Goal: Transaction & Acquisition: Download file/media

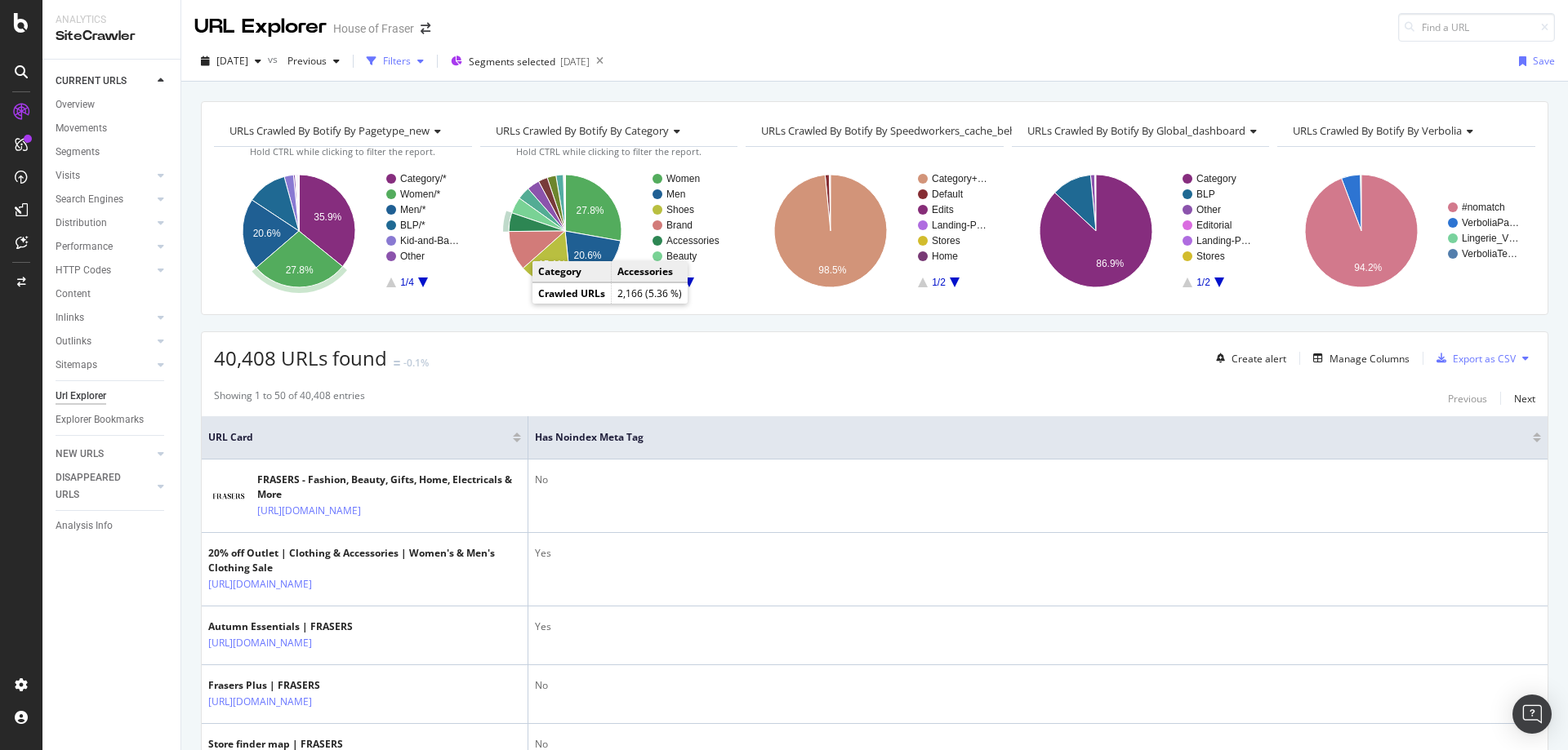
click at [411, 59] on div "Filters" at bounding box center [396, 60] width 28 height 13
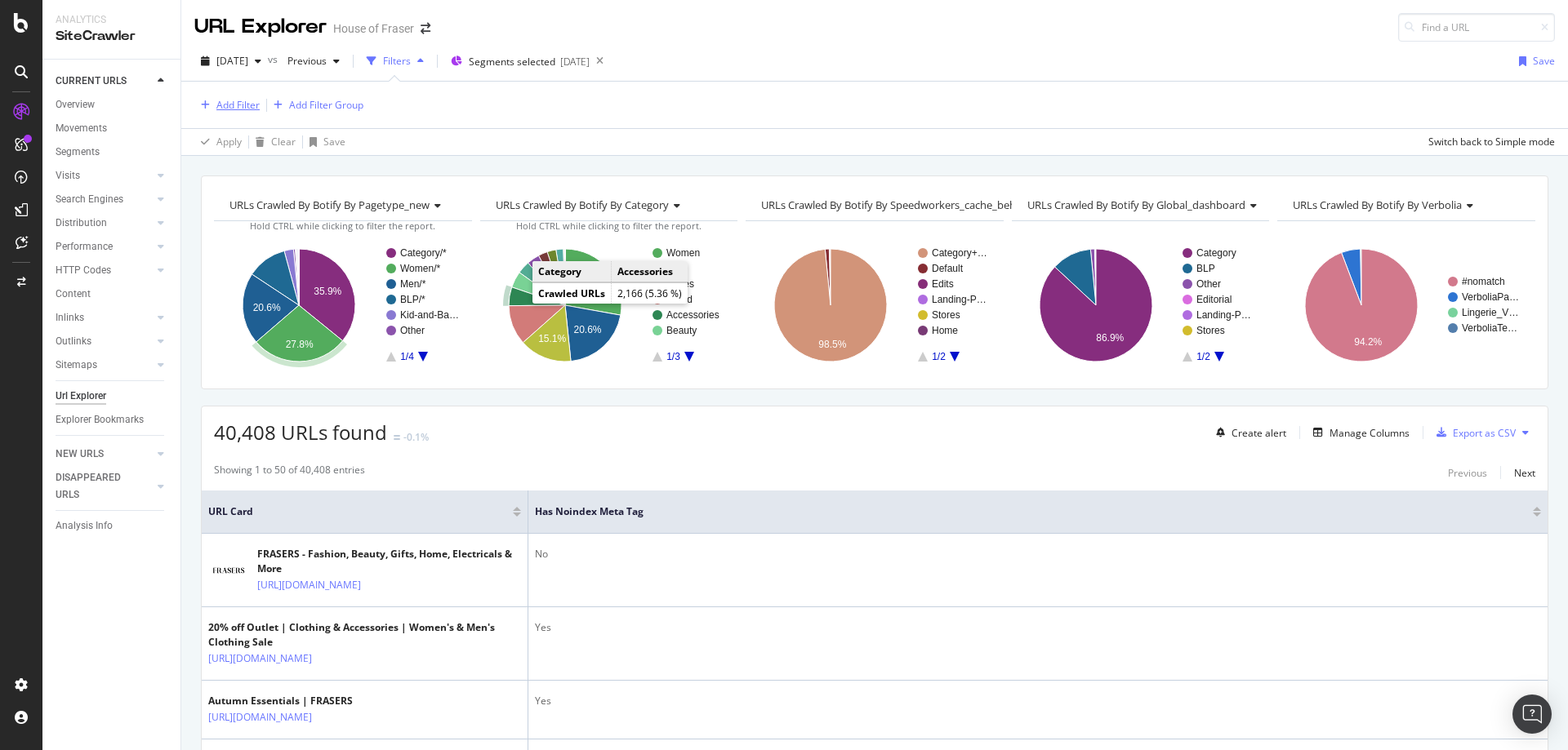
click at [238, 107] on div "Add Filter" at bounding box center [237, 105] width 43 height 13
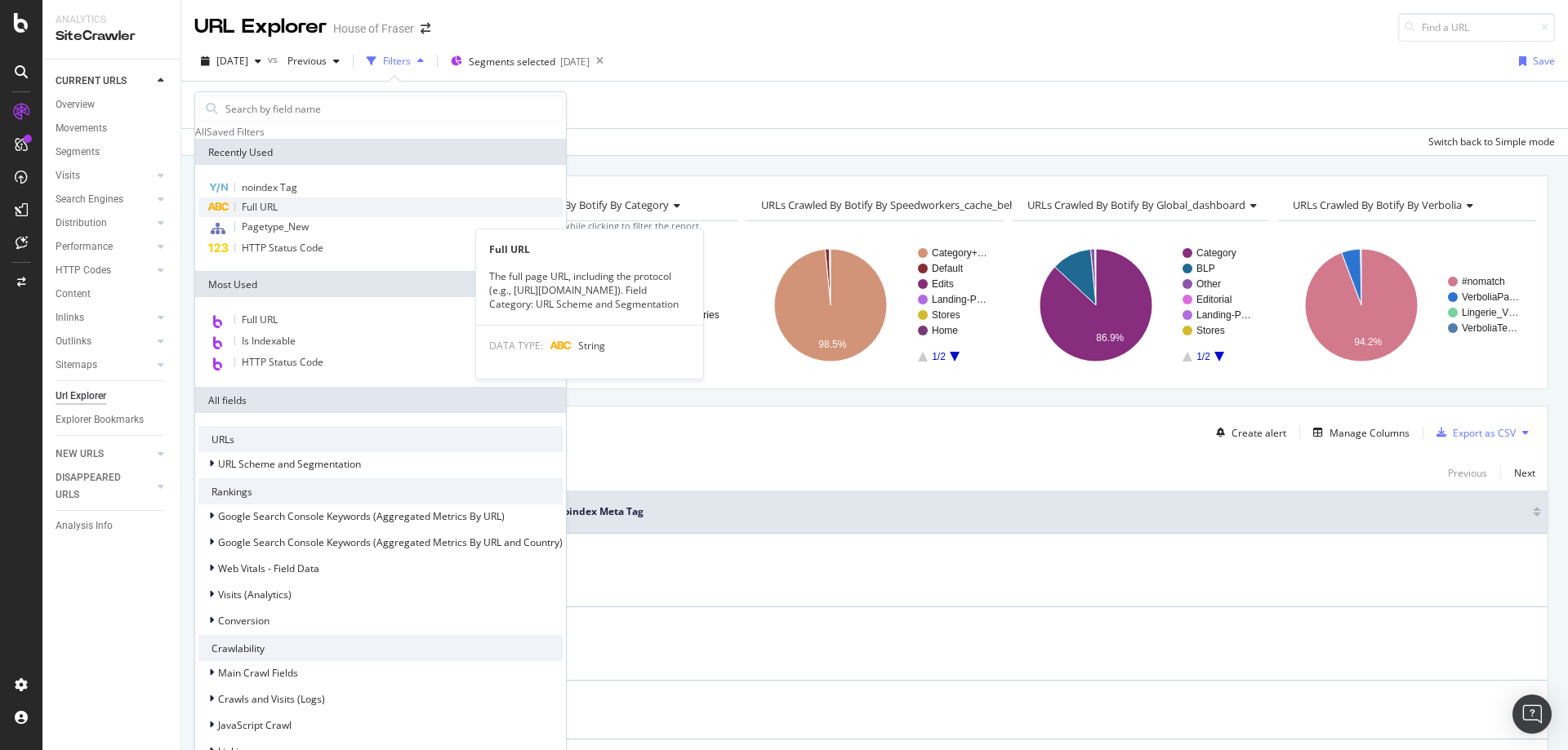
click at [250, 217] on div "Full URL" at bounding box center [380, 207] width 364 height 19
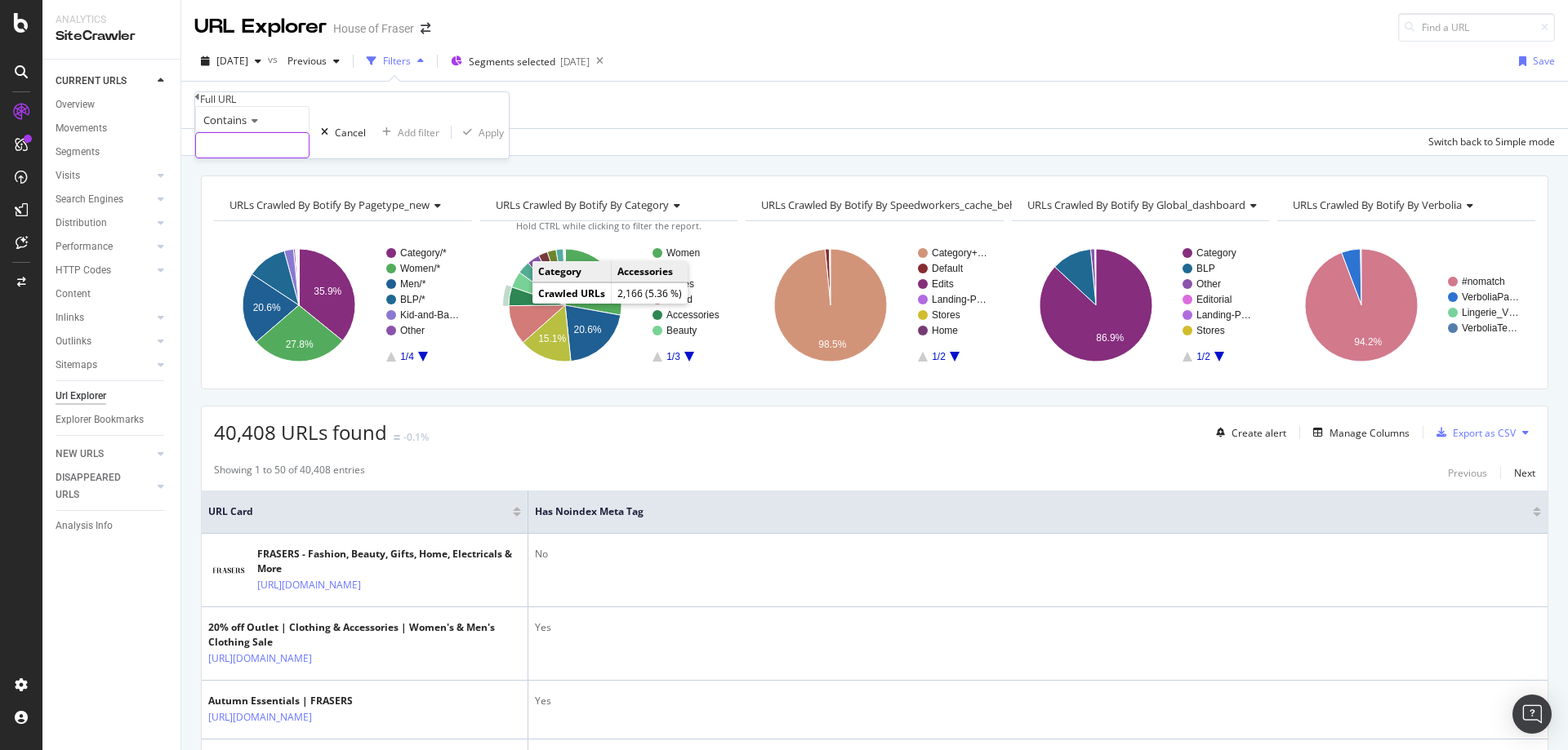
click at [248, 157] on input "text" at bounding box center [251, 146] width 112 height 25
type input "/the-hub"
click at [502, 139] on div "Apply" at bounding box center [514, 132] width 25 height 13
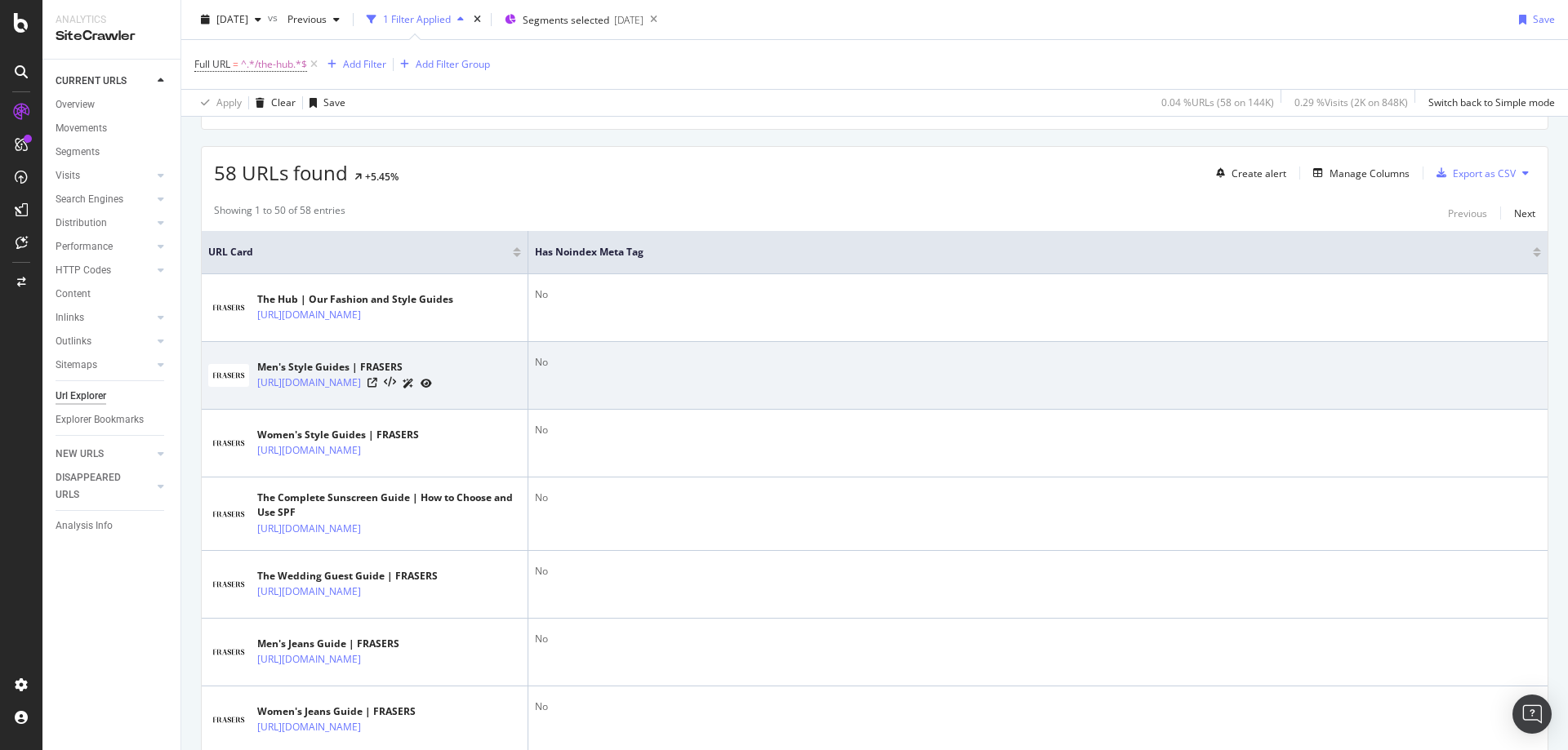
scroll to position [261, 0]
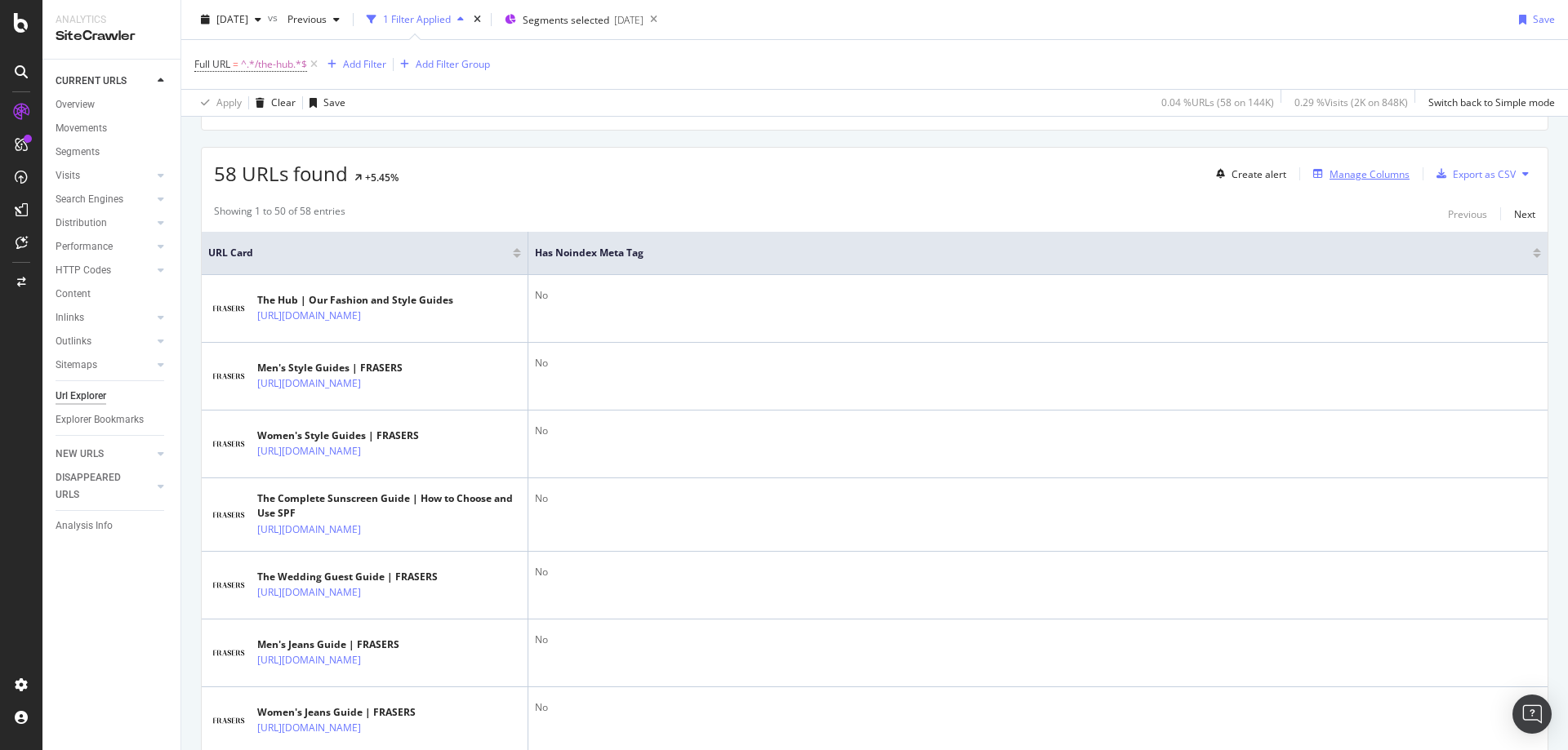
click at [1375, 181] on div "Manage Columns" at bounding box center [1357, 174] width 103 height 18
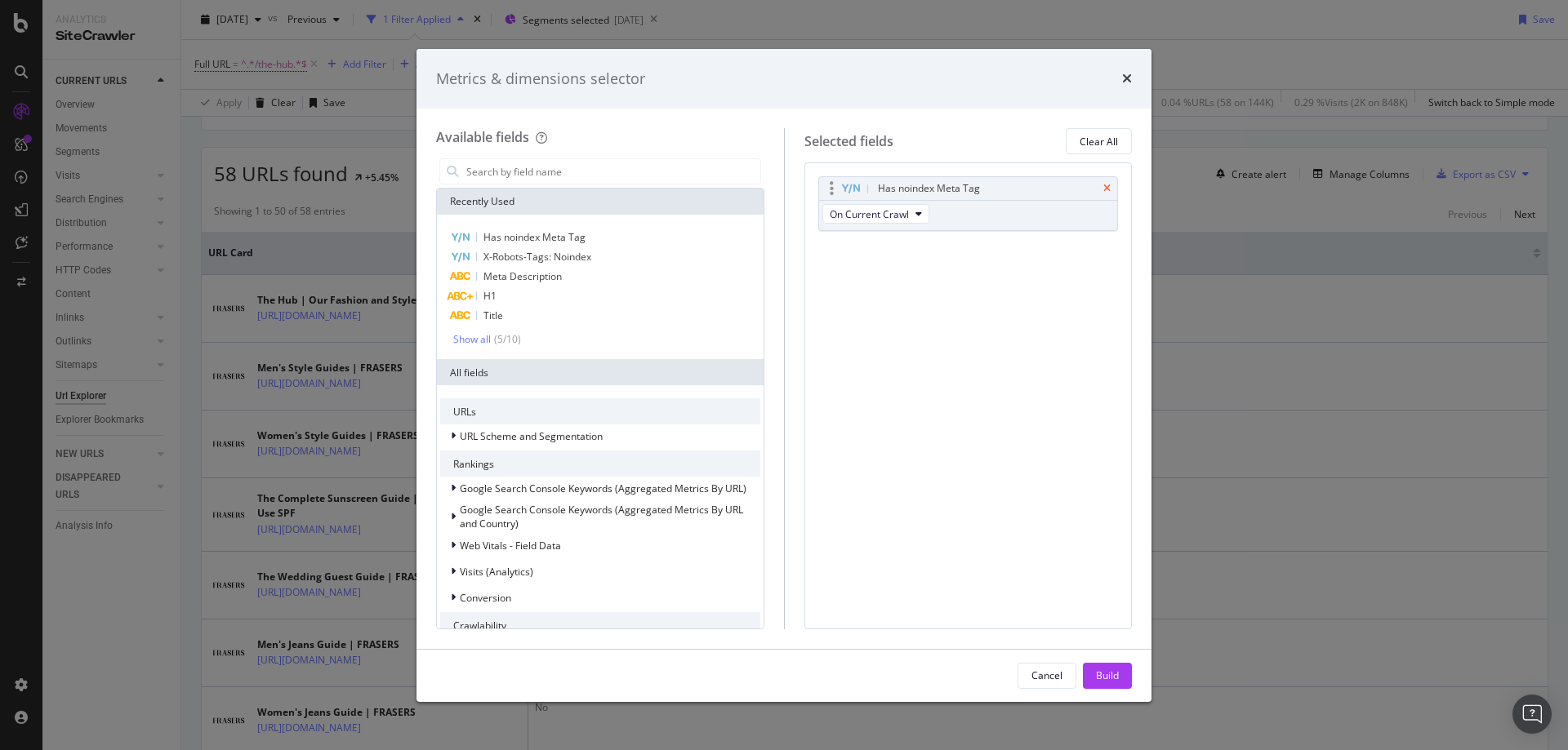
click at [1105, 187] on icon "times" at bounding box center [1107, 188] width 8 height 10
click at [1111, 670] on div "Build" at bounding box center [1107, 675] width 23 height 13
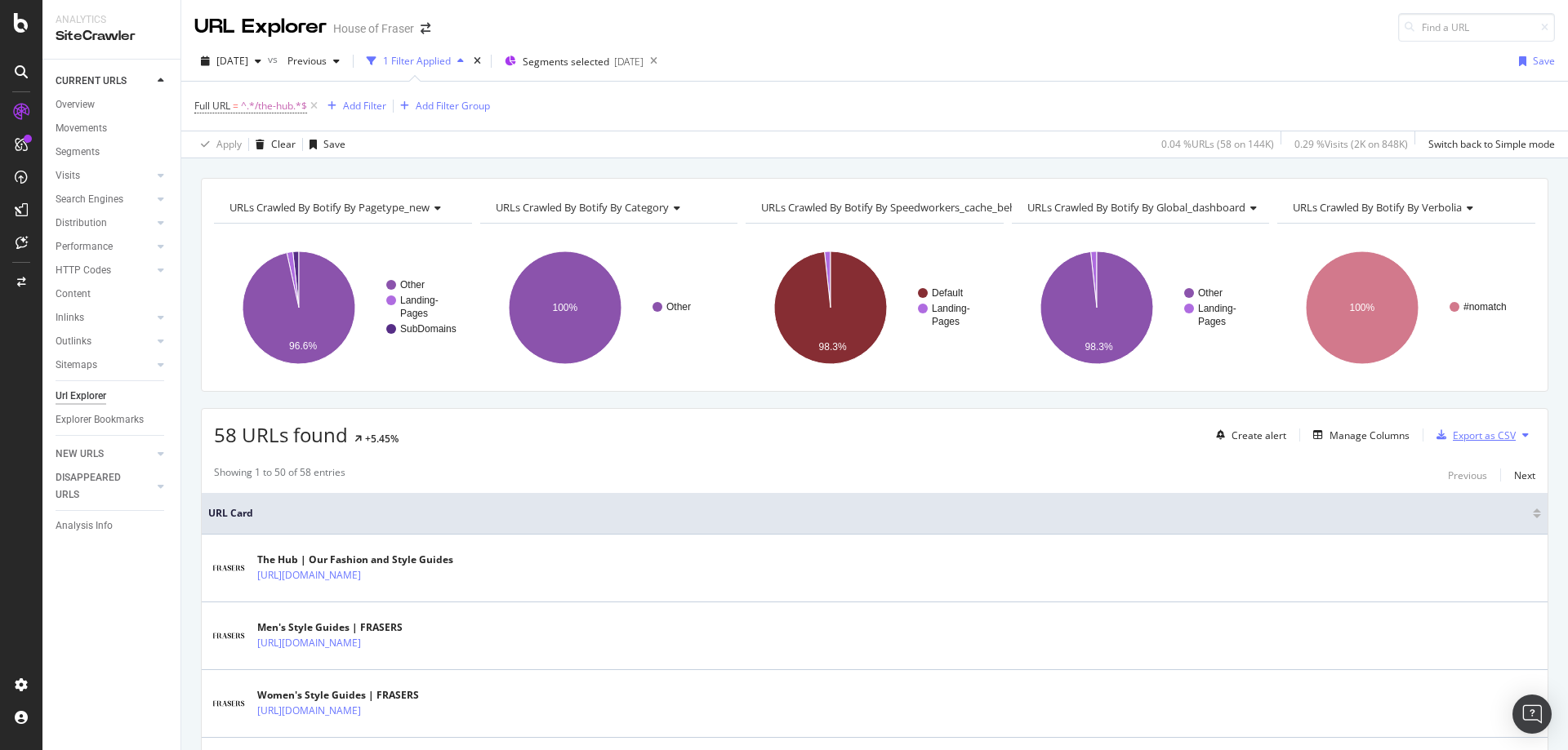
click at [1469, 437] on div "Export as CSV" at bounding box center [1485, 435] width 63 height 13
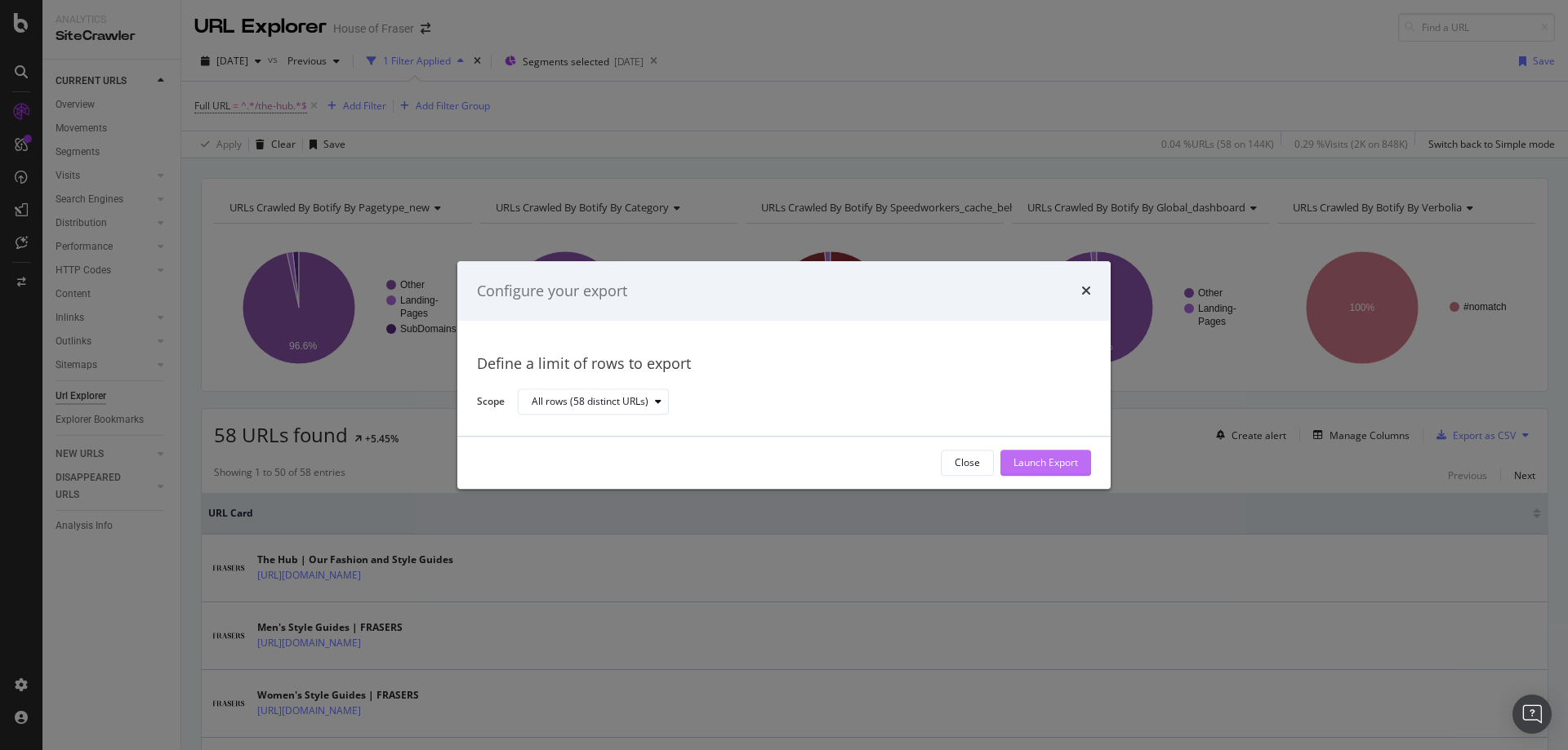
click at [1028, 468] on div "Launch Export" at bounding box center [1045, 463] width 64 height 13
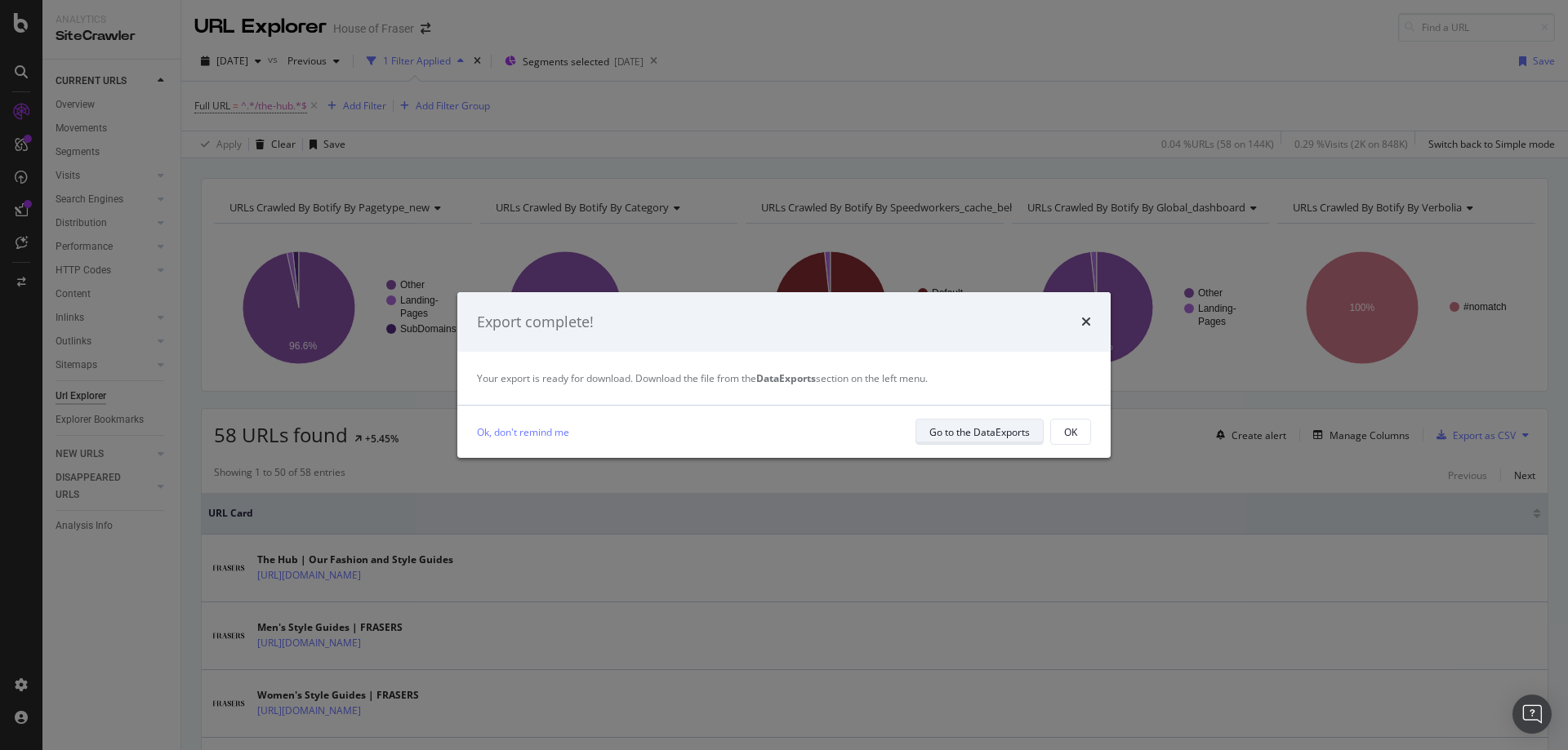
click at [975, 430] on div "Go to the DataExports" at bounding box center [979, 432] width 101 height 13
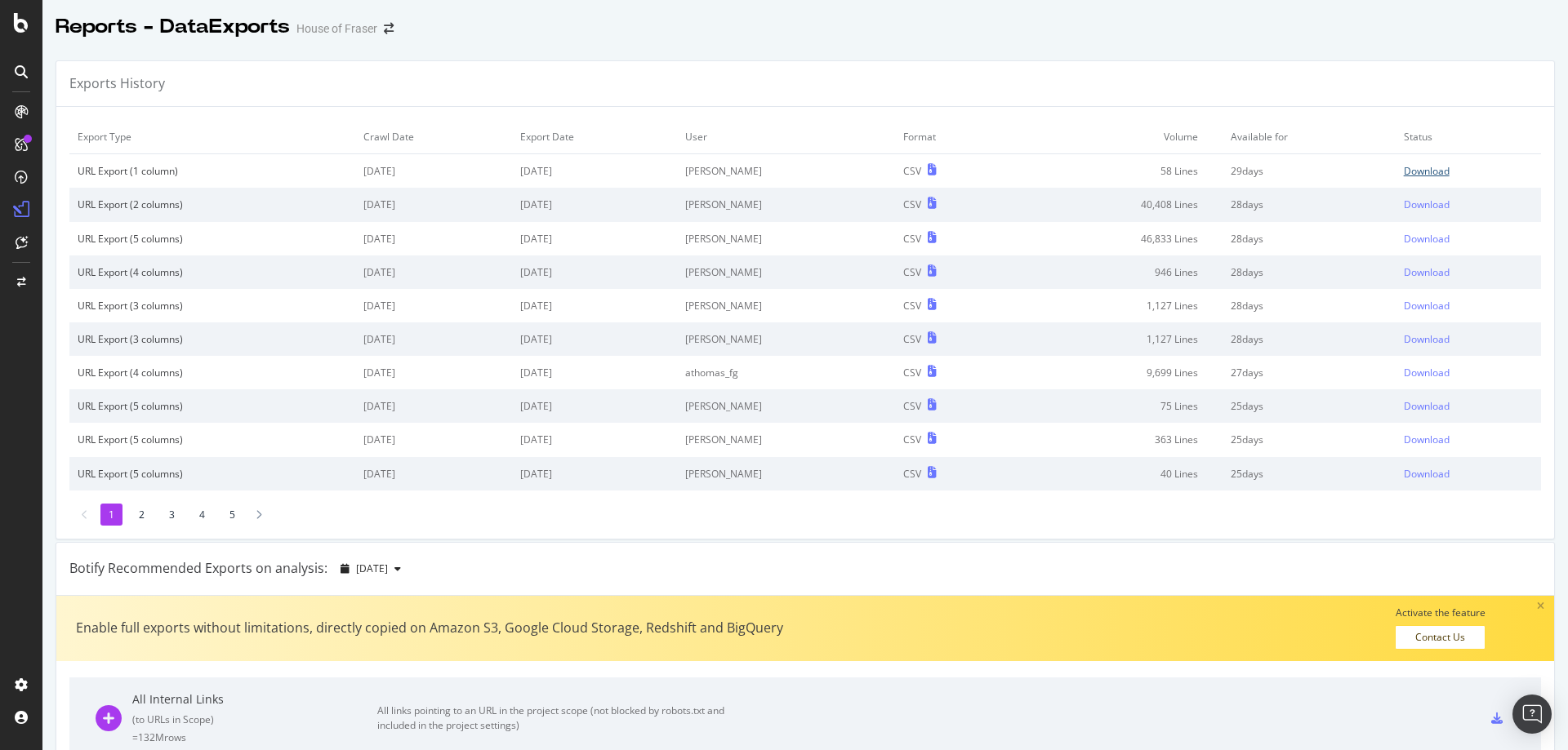
click at [1416, 168] on div "Download" at bounding box center [1427, 171] width 46 height 13
